Goal: Task Accomplishment & Management: Use online tool/utility

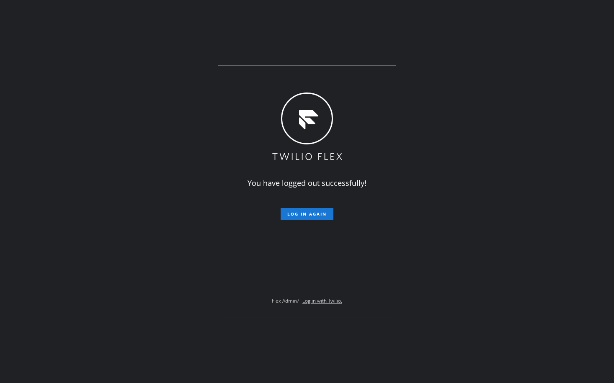
click at [150, 194] on div "You have logged out successfully! Log in again Flex Admin? Log in with Twilio." at bounding box center [307, 191] width 614 height 383
click at [318, 213] on span "Log in again" at bounding box center [306, 214] width 39 height 6
click at [311, 212] on span "Log in again" at bounding box center [306, 214] width 39 height 6
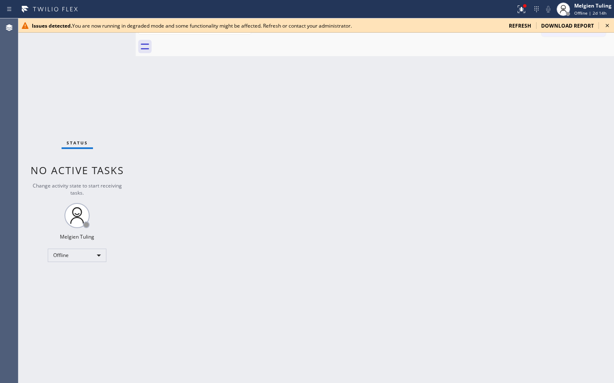
click at [605, 26] on icon at bounding box center [607, 26] width 10 height 10
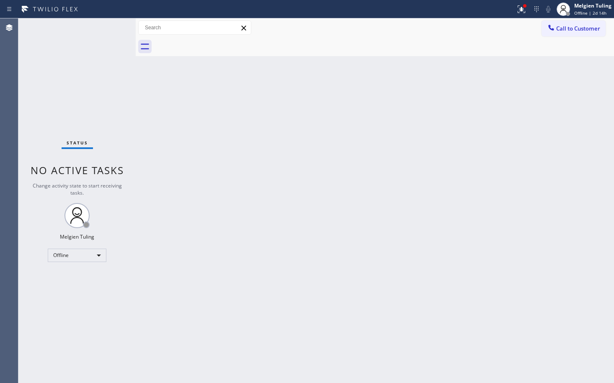
click at [479, 81] on div "Back to Dashboard Change Sender ID Customers Technicians Select a contact Outbo…" at bounding box center [375, 200] width 478 height 365
click at [525, 6] on div at bounding box center [524, 5] width 3 height 3
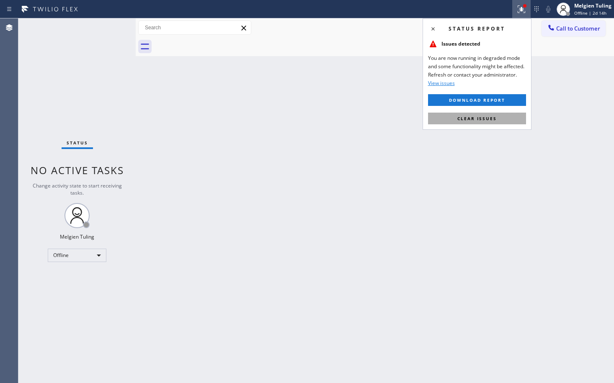
click at [468, 117] on span "Clear issues" at bounding box center [476, 119] width 39 height 6
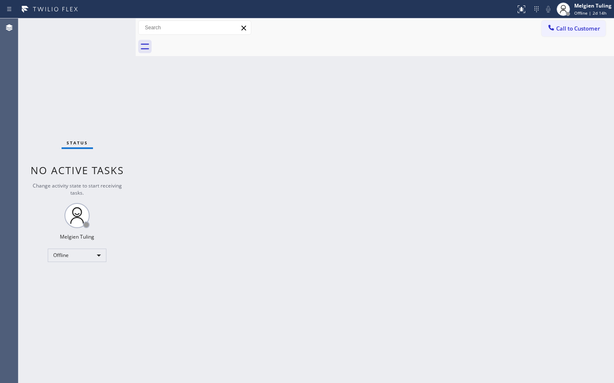
click at [420, 192] on div "Back to Dashboard Change Sender ID Customers Technicians Select a contact Outbo…" at bounding box center [375, 200] width 478 height 365
click at [386, 223] on div "Back to Dashboard Change Sender ID Customers Technicians Select a contact Outbo…" at bounding box center [375, 200] width 478 height 365
click at [194, 125] on div "Back to Dashboard Change Sender ID Customers Technicians Select a contact Outbo…" at bounding box center [375, 200] width 478 height 365
click at [196, 255] on div "Back to Dashboard Change Sender ID Customers Technicians Select a contact Outbo…" at bounding box center [375, 200] width 478 height 365
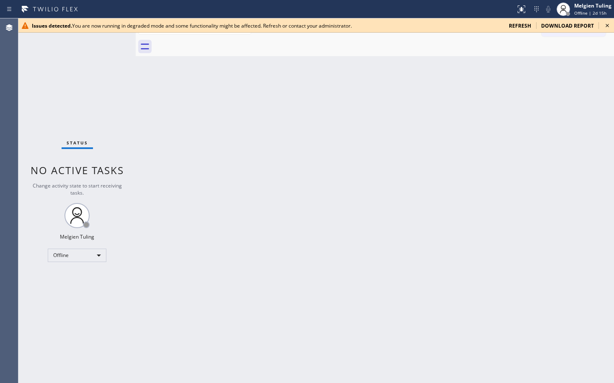
click at [210, 181] on div "Back to Dashboard Change Sender ID Customers Technicians Select a contact Outbo…" at bounding box center [375, 200] width 478 height 365
click at [606, 26] on icon at bounding box center [607, 26] width 10 height 10
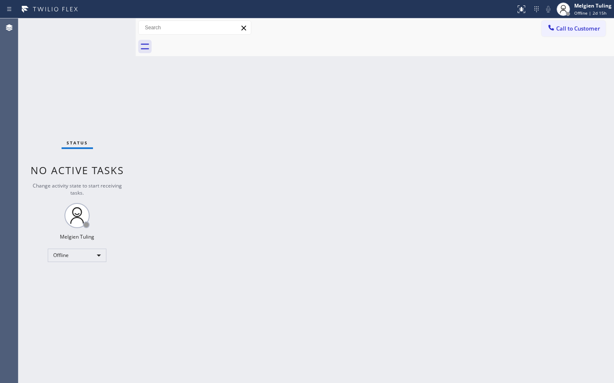
click at [278, 192] on div "Back to Dashboard Change Sender ID Customers Technicians Select a contact Outbo…" at bounding box center [375, 200] width 478 height 365
click at [286, 247] on div "Back to Dashboard Change Sender ID Customers Technicians Select a contact Outbo…" at bounding box center [375, 200] width 478 height 365
click at [100, 255] on div "Offline" at bounding box center [77, 255] width 59 height 13
click at [77, 279] on li "Available" at bounding box center [76, 278] width 57 height 10
click at [330, 240] on div "Back to Dashboard Change Sender ID Customers Technicians Select a contact Outbo…" at bounding box center [375, 200] width 478 height 365
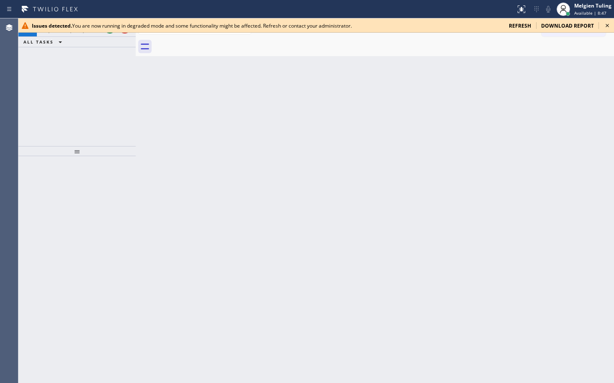
click at [85, 91] on div "+13109918452 Request from (direct) ALL TASKS ALL TASKS ACTIVE TASKS TASKS IN WR…" at bounding box center [76, 82] width 117 height 128
click at [605, 27] on icon at bounding box center [607, 26] width 10 height 10
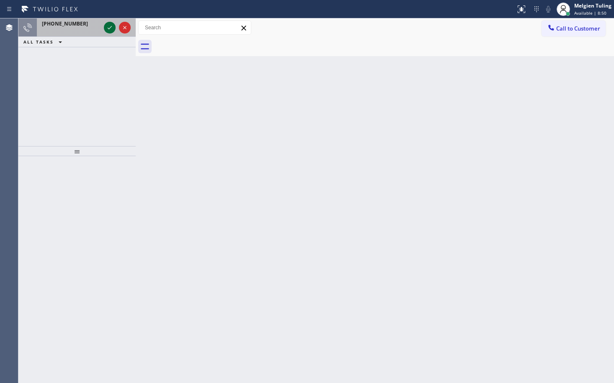
click at [109, 28] on icon at bounding box center [110, 27] width 4 height 3
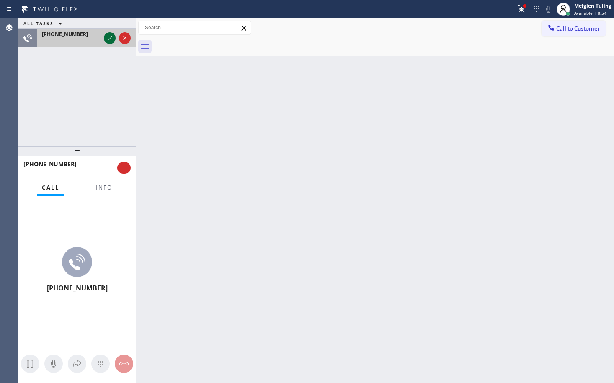
click at [107, 36] on icon at bounding box center [110, 38] width 10 height 10
click at [111, 39] on icon at bounding box center [110, 38] width 10 height 10
click at [111, 40] on icon at bounding box center [110, 38] width 10 height 10
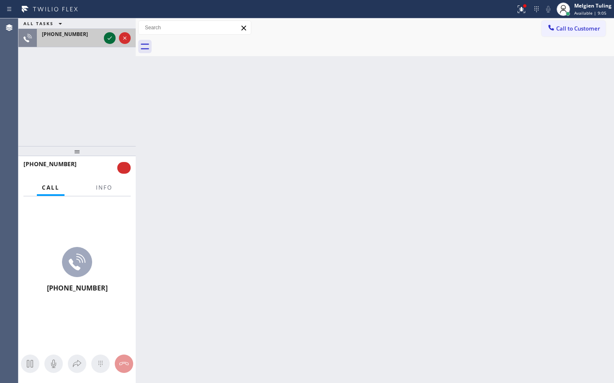
click at [108, 37] on icon at bounding box center [110, 38] width 10 height 10
click at [111, 37] on icon at bounding box center [110, 37] width 4 height 3
click at [520, 9] on icon at bounding box center [521, 9] width 10 height 10
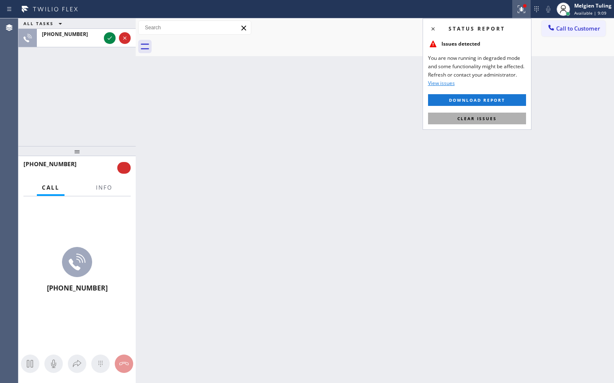
click at [462, 118] on span "Clear issues" at bounding box center [476, 119] width 39 height 6
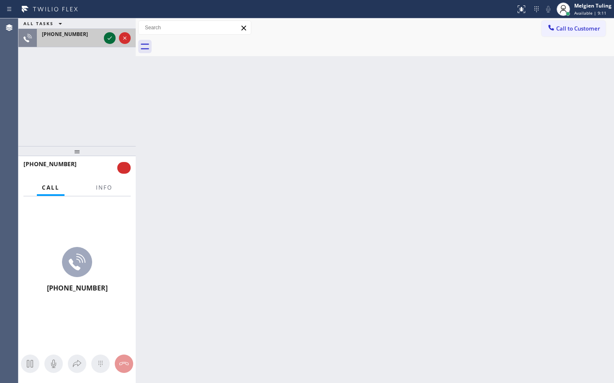
click at [104, 36] on div at bounding box center [110, 38] width 12 height 10
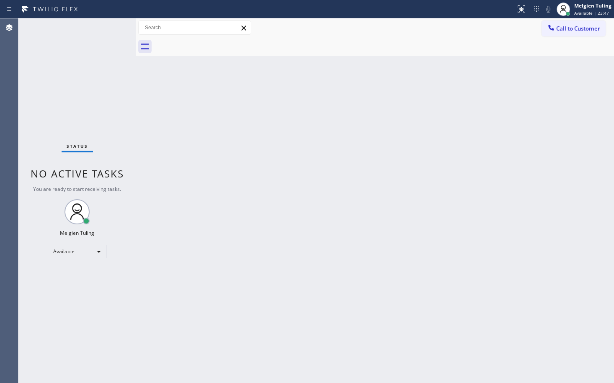
click at [182, 190] on div "Back to Dashboard Change Sender ID Customers Technicians Select a contact Outbo…" at bounding box center [375, 200] width 478 height 365
click at [409, 155] on div "Back to Dashboard Change Sender ID Customers Technicians Select a contact Outbo…" at bounding box center [375, 200] width 478 height 365
click at [169, 226] on div "Back to Dashboard Change Sender ID Customers Technicians Select a contact Outbo…" at bounding box center [375, 200] width 478 height 365
click at [223, 207] on div "Back to Dashboard Change Sender ID Customers Technicians Select a contact Outbo…" at bounding box center [375, 200] width 478 height 365
click at [167, 238] on div "Back to Dashboard Change Sender ID Customers Technicians Select a contact Outbo…" at bounding box center [375, 200] width 478 height 365
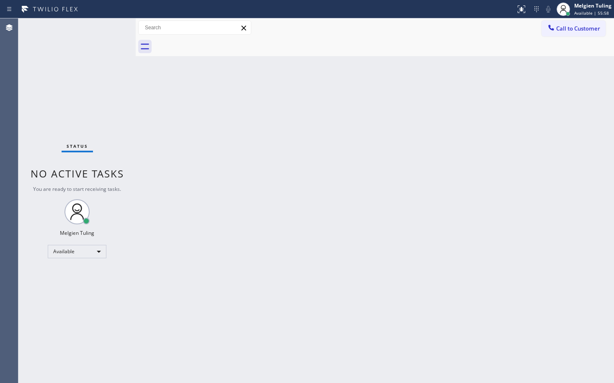
click at [180, 248] on div "Back to Dashboard Change Sender ID Customers Technicians Select a contact Outbo…" at bounding box center [375, 200] width 478 height 365
click at [95, 250] on div "Available" at bounding box center [77, 251] width 59 height 13
click at [91, 295] on li "Break" at bounding box center [76, 295] width 57 height 10
click at [189, 221] on div "Back to Dashboard Change Sender ID Customers Technicians Select a contact Outbo…" at bounding box center [375, 200] width 478 height 365
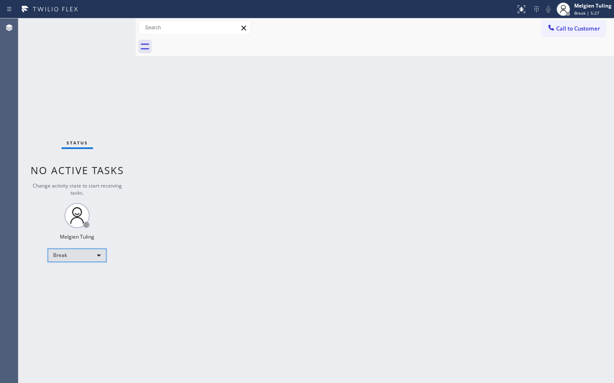
click at [96, 254] on div "Break" at bounding box center [77, 255] width 59 height 13
click at [72, 276] on li "Available" at bounding box center [76, 278] width 57 height 10
click at [436, 225] on div "Back to Dashboard Change Sender ID Customers Technicians Select a contact Outbo…" at bounding box center [375, 200] width 478 height 365
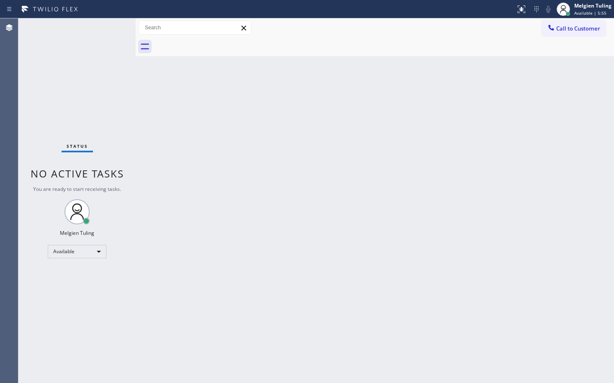
click at [475, 268] on div "Back to Dashboard Change Sender ID Customers Technicians Select a contact Outbo…" at bounding box center [375, 200] width 478 height 365
click at [492, 160] on div "Back to Dashboard Change Sender ID Customers Technicians Select a contact Outbo…" at bounding box center [375, 200] width 478 height 365
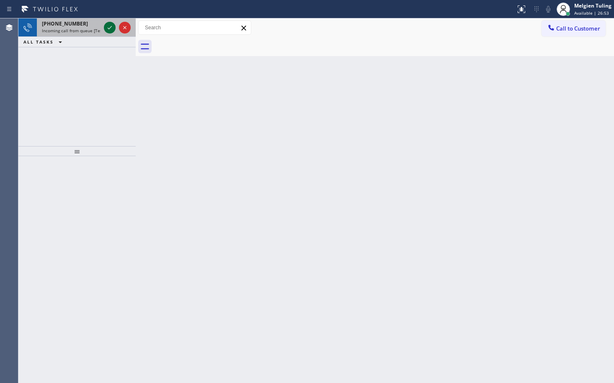
click at [113, 28] on icon at bounding box center [110, 28] width 10 height 10
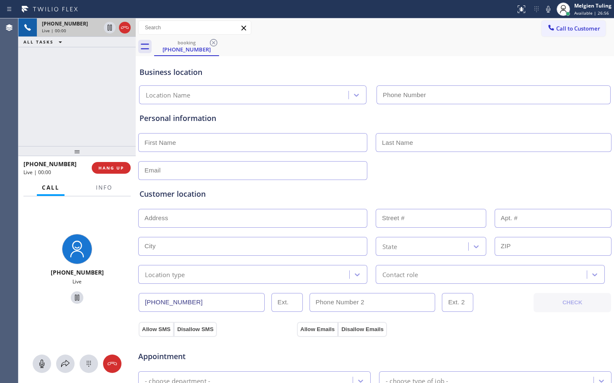
type input "(562) 414-6833"
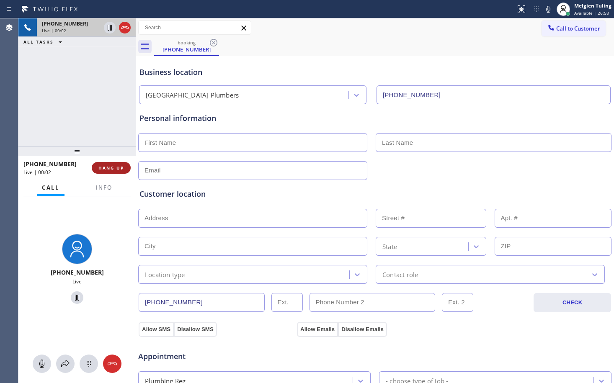
click at [113, 167] on span "HANG UP" at bounding box center [111, 168] width 26 height 6
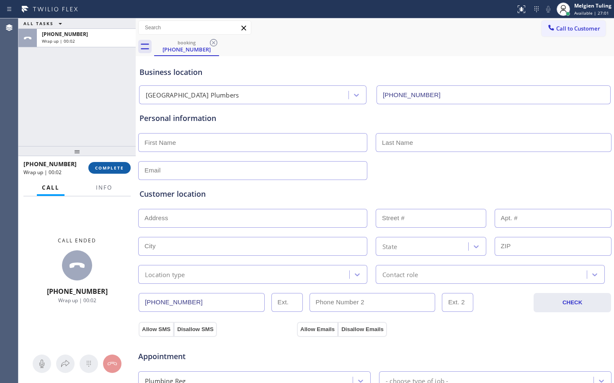
click at [103, 167] on span "COMPLETE" at bounding box center [109, 168] width 29 height 6
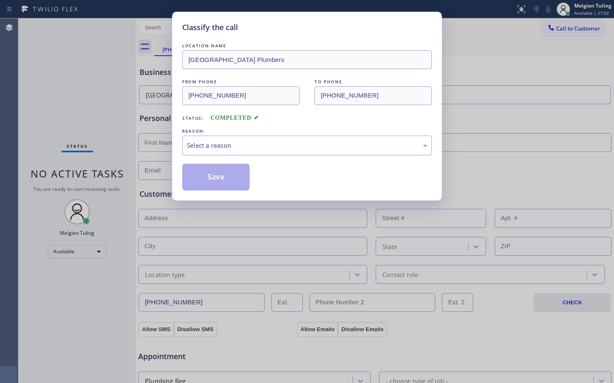
click at [196, 146] on div "Select a reason" at bounding box center [307, 146] width 240 height 10
click at [214, 181] on button "Save" at bounding box center [215, 177] width 67 height 27
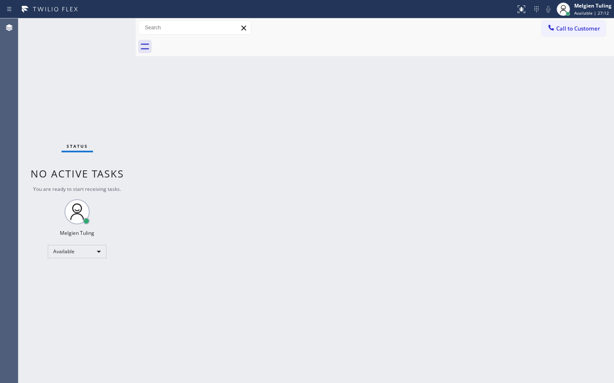
click at [209, 136] on div "Back to Dashboard Change Sender ID Customers Technicians Select a contact Outbo…" at bounding box center [375, 200] width 478 height 365
click at [113, 29] on div "Status No active tasks You are ready to start receiving tasks. Melgien Tuling A…" at bounding box center [76, 200] width 117 height 365
click at [97, 251] on div "Available" at bounding box center [77, 251] width 59 height 13
click at [58, 296] on li "Break" at bounding box center [76, 295] width 57 height 10
click at [325, 260] on div "Back to Dashboard Change Sender ID Customers Technicians Select a contact Outbo…" at bounding box center [375, 200] width 478 height 365
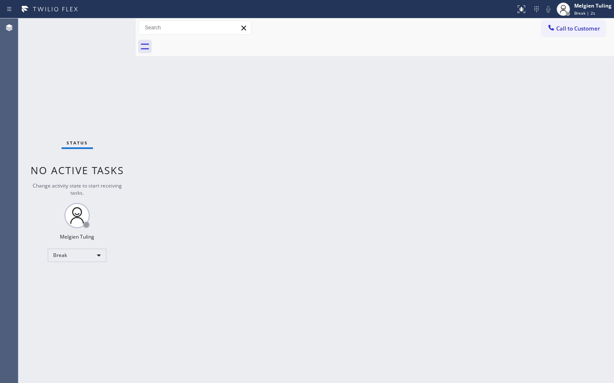
click at [347, 250] on div "Back to Dashboard Change Sender ID Customers Technicians Select a contact Outbo…" at bounding box center [375, 200] width 478 height 365
click at [223, 212] on div "Back to Dashboard Change Sender ID Customers Technicians Select a contact Outbo…" at bounding box center [375, 200] width 478 height 365
click at [99, 256] on div "Break" at bounding box center [77, 255] width 59 height 13
click at [79, 276] on li "Available" at bounding box center [76, 278] width 57 height 10
click at [270, 257] on div "Back to Dashboard Change Sender ID Customers Technicians Select a contact Outbo…" at bounding box center [375, 200] width 478 height 365
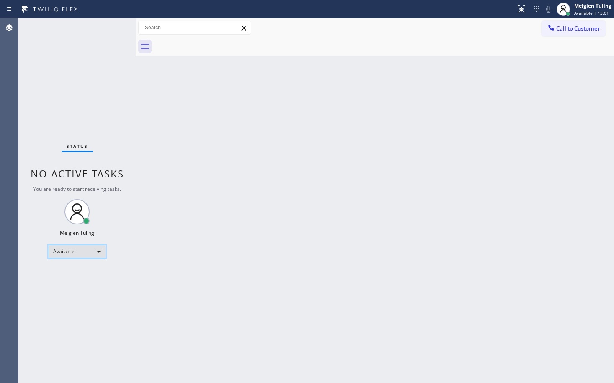
click at [96, 252] on div "Available" at bounding box center [77, 251] width 59 height 13
click at [74, 284] on li "Unavailable" at bounding box center [76, 284] width 57 height 10
click at [96, 254] on div "Unavailable" at bounding box center [77, 255] width 59 height 13
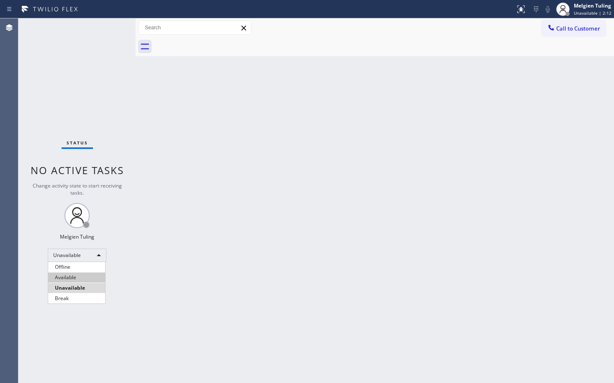
click at [74, 277] on li "Available" at bounding box center [76, 278] width 57 height 10
click at [262, 281] on div "Back to Dashboard Change Sender ID Customers Technicians Select a contact Outbo…" at bounding box center [375, 200] width 478 height 365
